Goal: Task Accomplishment & Management: Use online tool/utility

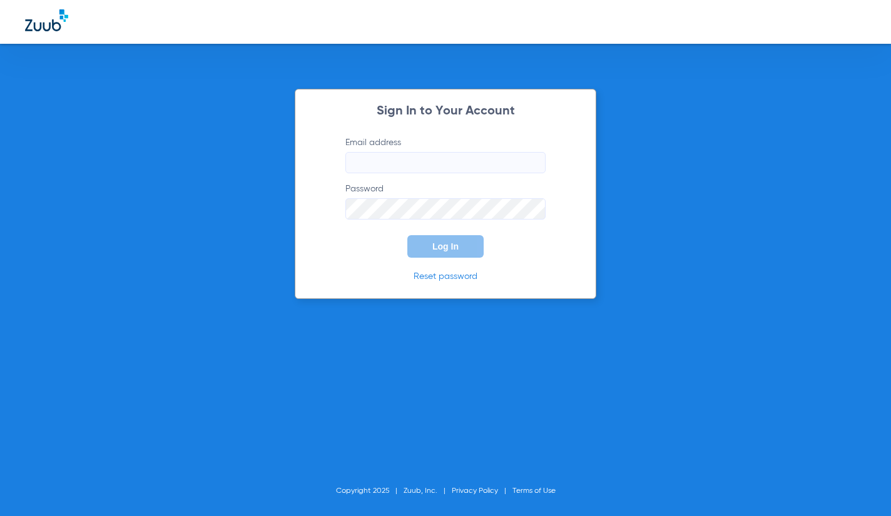
click at [488, 165] on input "Email address" at bounding box center [445, 162] width 200 height 21
type input "[EMAIL_ADDRESS][DOMAIN_NAME]"
click at [407, 235] on button "Log In" at bounding box center [445, 246] width 76 height 23
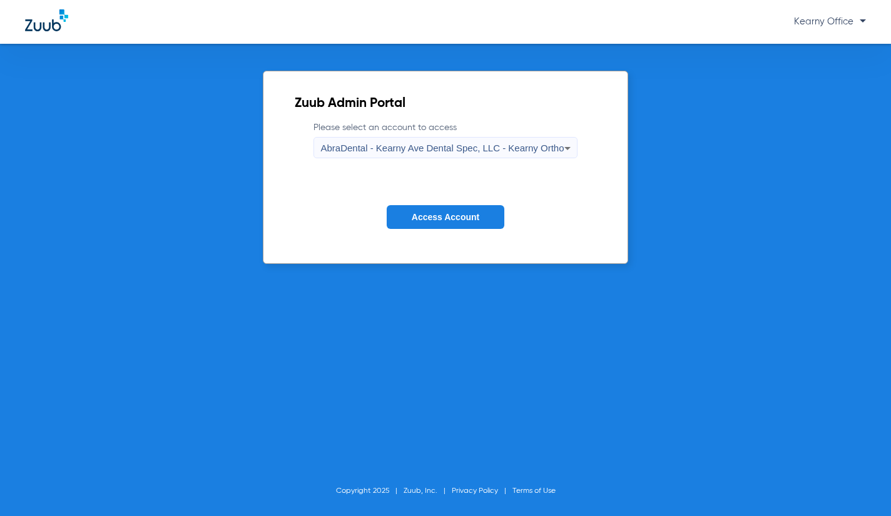
click at [455, 155] on div "AbraDental - Kearny Ave Dental Spec, LLC - Kearny Ortho" at bounding box center [441, 148] width 243 height 21
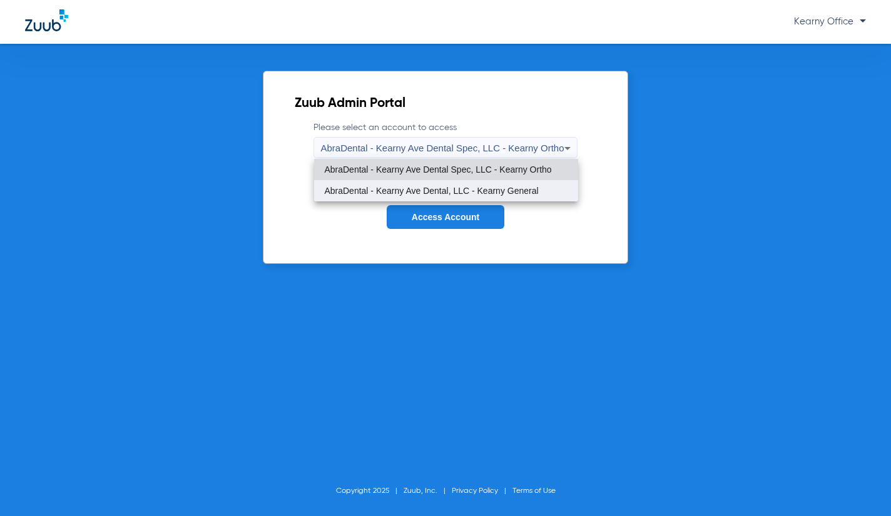
click at [450, 189] on span "AbraDental - Kearny Ave Dental, LLC - Kearny General" at bounding box center [431, 190] width 214 height 9
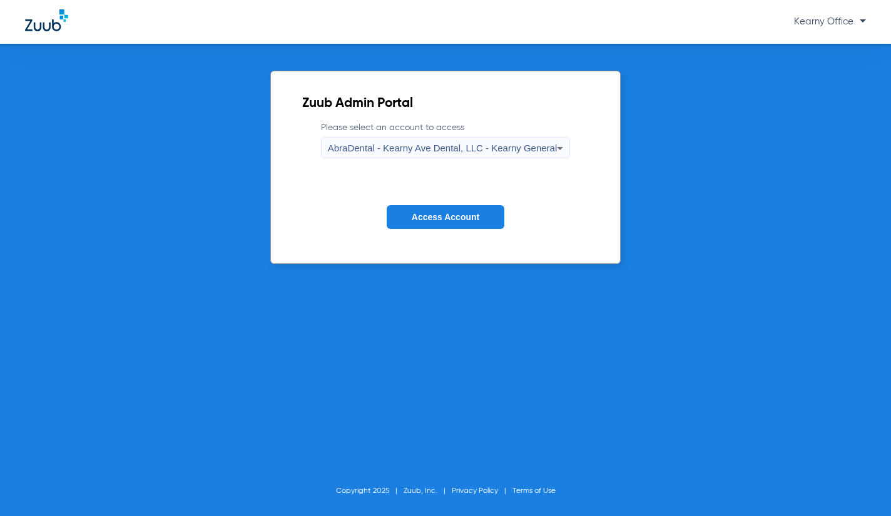
click at [447, 208] on button "Access Account" at bounding box center [446, 217] width 118 height 24
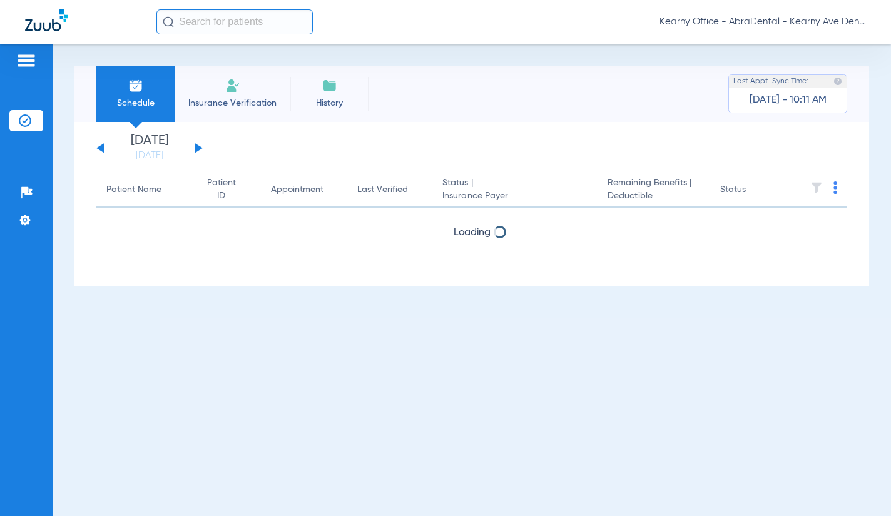
click at [230, 21] on input "text" at bounding box center [234, 21] width 156 height 25
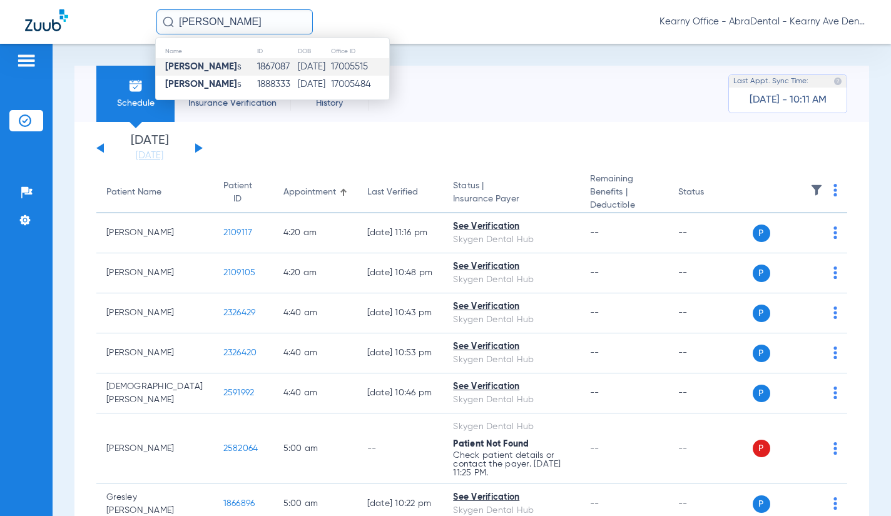
type input "[PERSON_NAME]"
click at [230, 71] on td "[PERSON_NAME] s" at bounding box center [206, 67] width 101 height 18
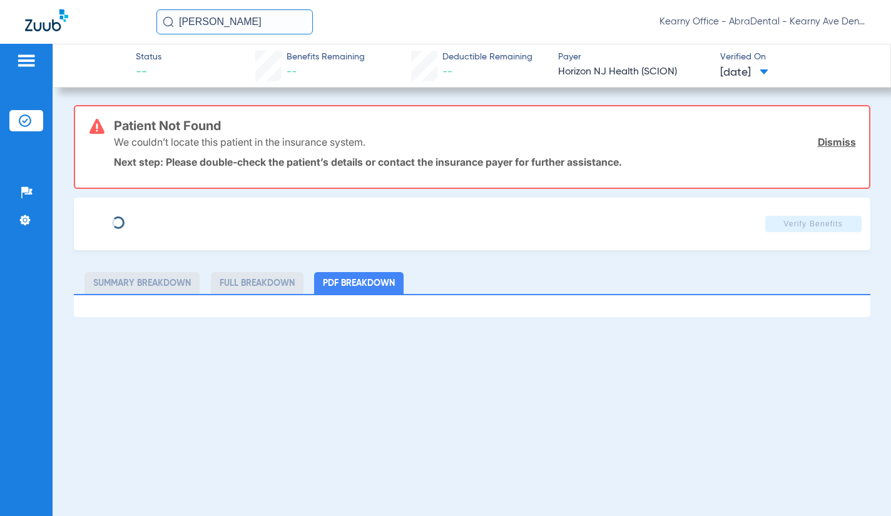
type input "PERLA"
type input "[PERSON_NAME]"
type input "[DATE]"
click at [837, 139] on link "Dismiss" at bounding box center [836, 142] width 38 height 13
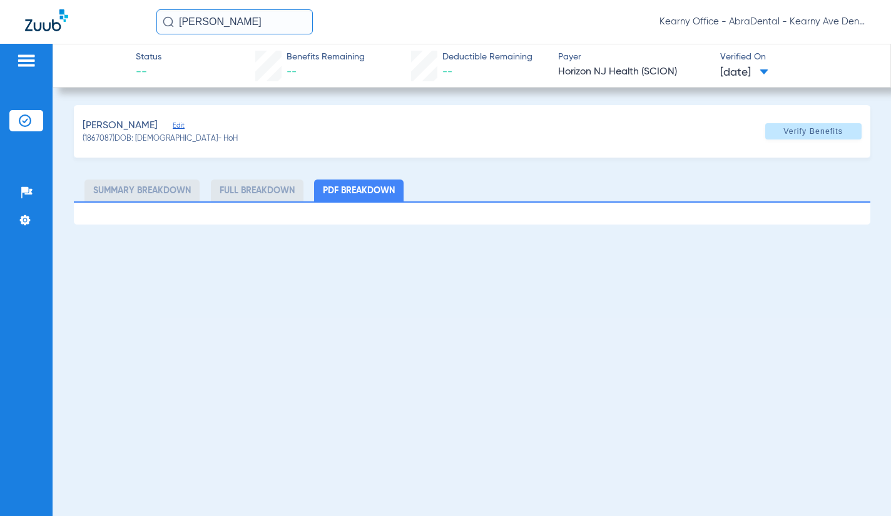
click at [178, 124] on span "Edit" at bounding box center [178, 127] width 11 height 12
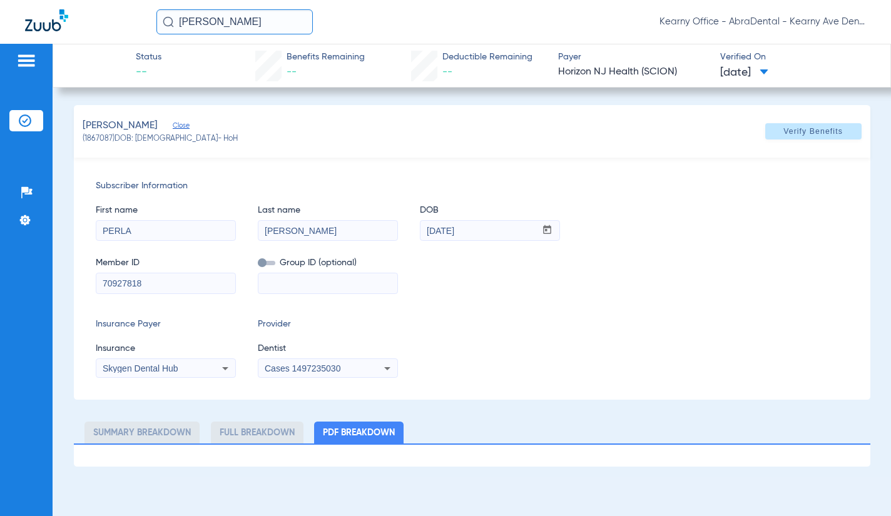
drag, startPoint x: 164, startPoint y: 284, endPoint x: 53, endPoint y: 271, distance: 111.4
click at [53, 271] on app-member-insurance-verification-view "Status -- Benefits Remaining -- Deductible Remaining -- Payer Horizon NJ Health…" at bounding box center [472, 255] width 838 height 423
click at [157, 280] on input "70927818" at bounding box center [165, 283] width 139 height 20
drag, startPoint x: 157, startPoint y: 280, endPoint x: 49, endPoint y: 280, distance: 108.2
click at [51, 280] on div "Patients Insurance Verification Setup Help Center Settings Status -- Benefits R…" at bounding box center [445, 302] width 891 height 516
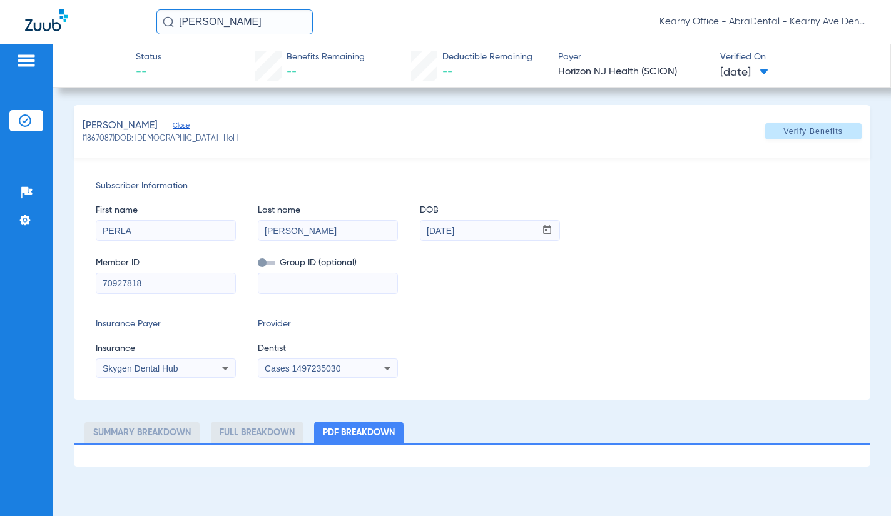
paste input "3HZN40535680"
type input "3HZN40535680"
click at [186, 367] on div "Skygen Dental Hub" at bounding box center [153, 368] width 101 height 9
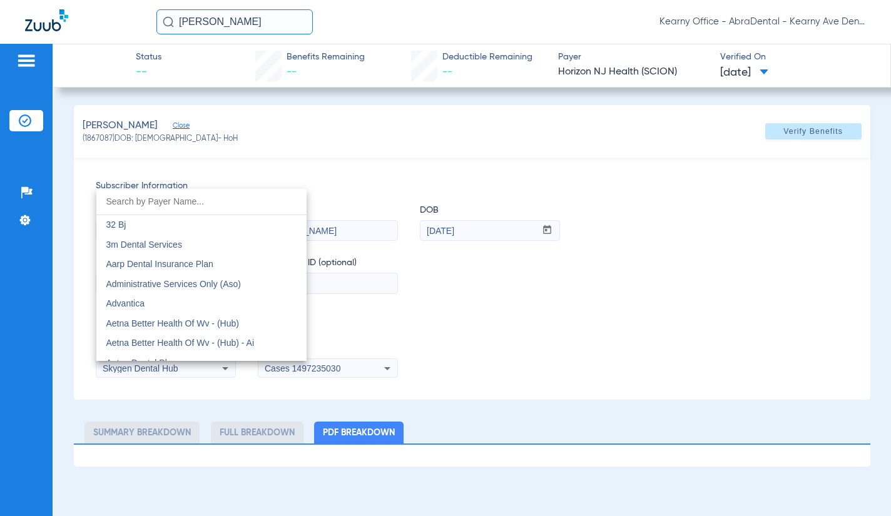
scroll to position [6730, 0]
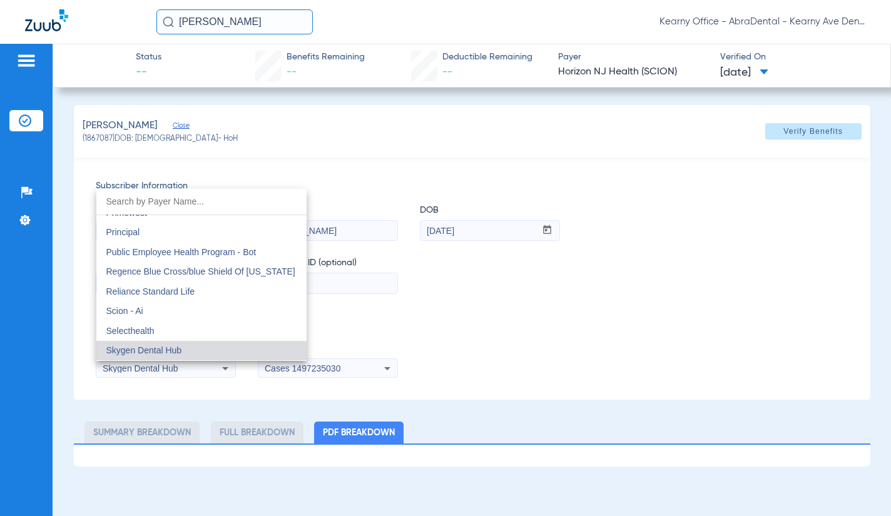
type input "h"
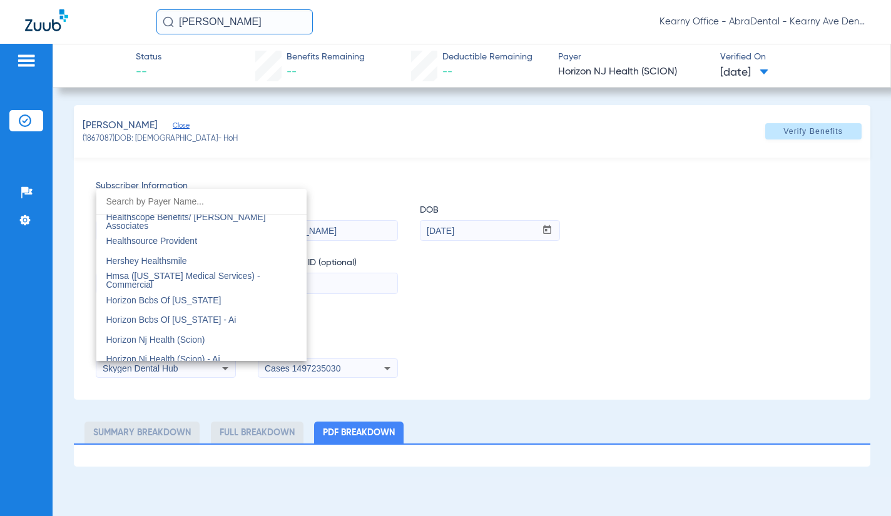
scroll to position [4453, 0]
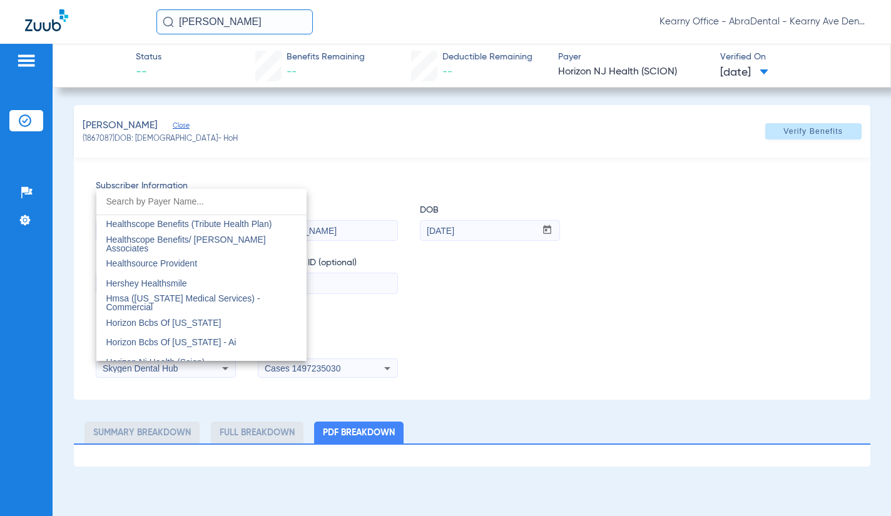
click at [216, 328] on mat-option "Horizon Bcbs Of [US_STATE]" at bounding box center [201, 323] width 210 height 20
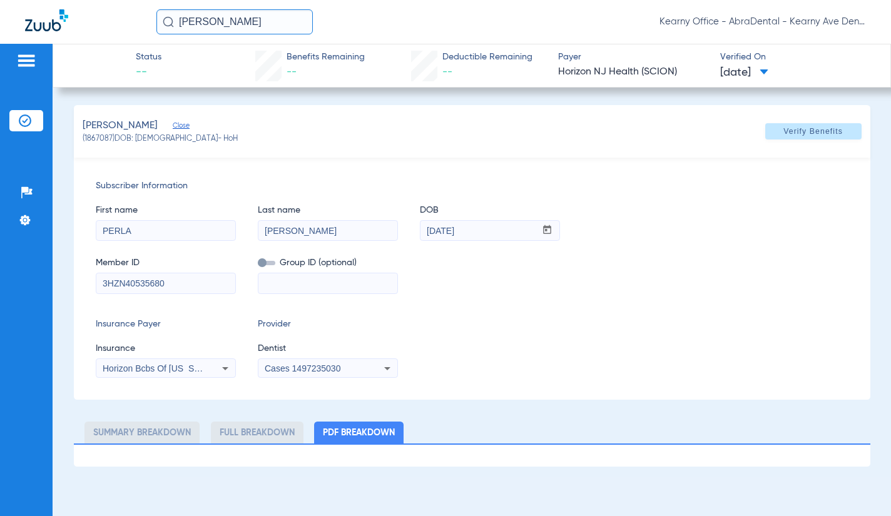
click at [341, 368] on div "Cases 1497235030" at bounding box center [315, 368] width 101 height 9
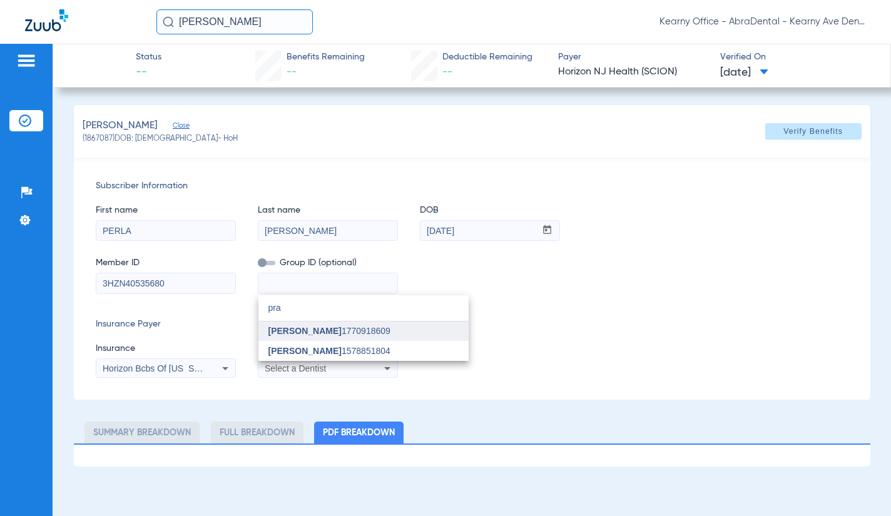
type input "pra"
click at [371, 331] on span "[PERSON_NAME] 1770918609" at bounding box center [329, 330] width 122 height 9
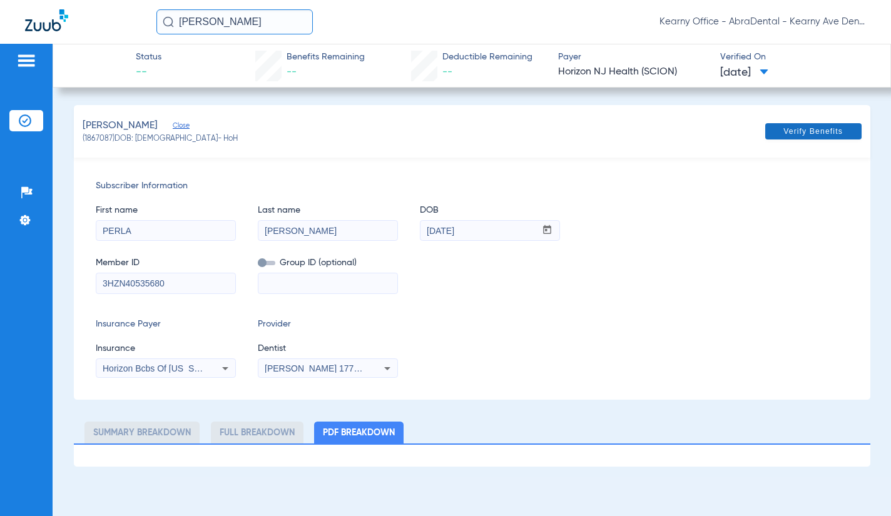
click at [807, 124] on span at bounding box center [813, 131] width 96 height 30
